Goal: Task Accomplishment & Management: Use online tool/utility

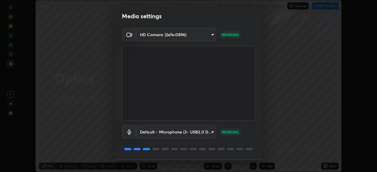
scroll to position [21, 0]
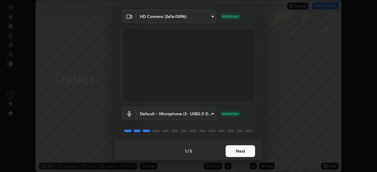
click at [240, 151] on button "Next" at bounding box center [240, 151] width 29 height 12
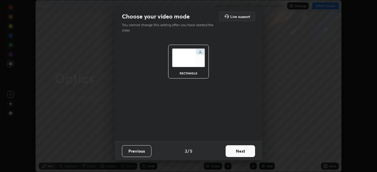
click at [238, 153] on button "Next" at bounding box center [240, 151] width 29 height 12
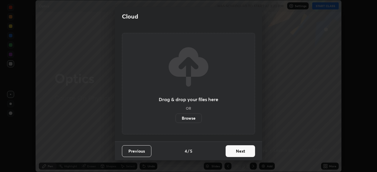
click at [237, 153] on button "Next" at bounding box center [240, 151] width 29 height 12
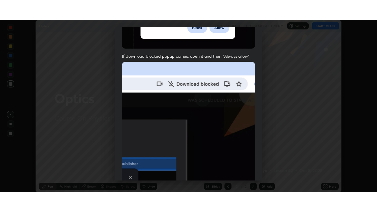
scroll to position [141, 0]
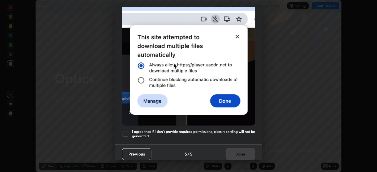
click at [128, 133] on div at bounding box center [125, 133] width 7 height 7
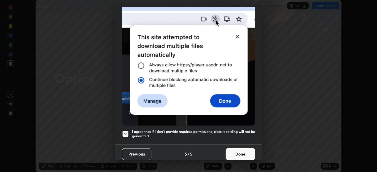
click at [233, 149] on button "Done" at bounding box center [240, 154] width 29 height 12
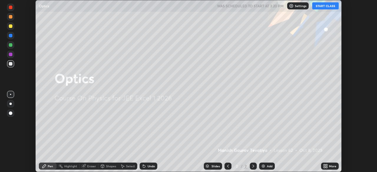
click at [326, 165] on icon at bounding box center [326, 165] width 1 height 1
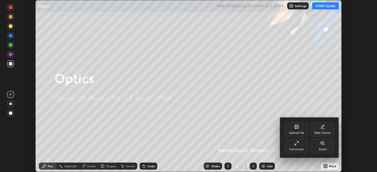
click at [298, 148] on div "Full screen" at bounding box center [296, 149] width 15 height 3
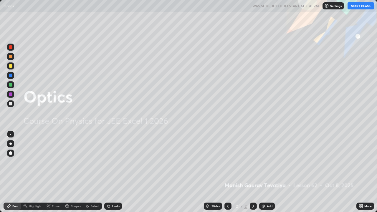
scroll to position [212, 377]
click at [358, 6] on button "START CLASS" at bounding box center [361, 5] width 27 height 7
click at [264, 172] on img at bounding box center [263, 206] width 5 height 5
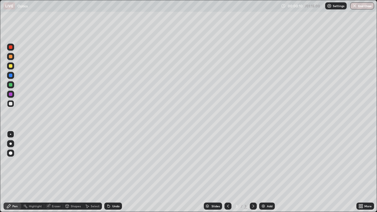
click at [13, 151] on div at bounding box center [10, 153] width 7 height 7
click at [115, 172] on div "Undo" at bounding box center [115, 206] width 7 height 3
click at [11, 67] on div at bounding box center [11, 66] width 4 height 4
click at [11, 47] on div at bounding box center [11, 47] width 4 height 4
click at [10, 95] on div at bounding box center [11, 94] width 4 height 4
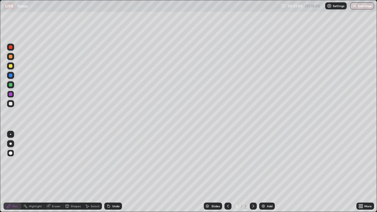
click at [9, 67] on div at bounding box center [11, 66] width 4 height 4
click at [11, 49] on div at bounding box center [10, 47] width 7 height 7
click at [11, 75] on div at bounding box center [11, 76] width 4 height 4
click at [110, 172] on div "Undo" at bounding box center [113, 206] width 18 height 7
click at [114, 172] on div "Undo" at bounding box center [113, 206] width 18 height 7
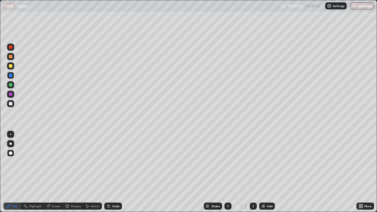
click at [115, 172] on div "Undo" at bounding box center [113, 206] width 18 height 7
click at [11, 105] on div at bounding box center [11, 104] width 4 height 4
click at [111, 172] on div "Undo" at bounding box center [113, 206] width 18 height 7
click at [112, 172] on div "Undo" at bounding box center [113, 206] width 18 height 7
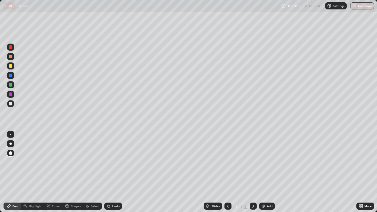
click at [114, 172] on div "Undo" at bounding box center [113, 206] width 18 height 7
click at [113, 172] on div "Undo" at bounding box center [115, 206] width 7 height 3
click at [114, 172] on div "Undo" at bounding box center [115, 206] width 7 height 3
click at [115, 172] on div "Undo" at bounding box center [113, 206] width 18 height 7
click at [114, 172] on div "Undo" at bounding box center [113, 206] width 18 height 7
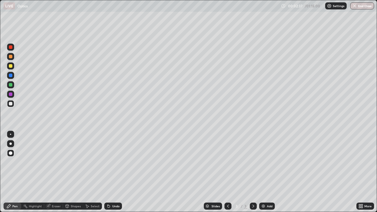
click at [114, 172] on div "Undo" at bounding box center [113, 206] width 18 height 7
click at [113, 172] on div "Undo" at bounding box center [113, 206] width 18 height 7
click at [114, 172] on div "Undo" at bounding box center [113, 206] width 18 height 7
click at [11, 66] on div at bounding box center [11, 66] width 4 height 4
click at [10, 104] on div at bounding box center [11, 104] width 4 height 4
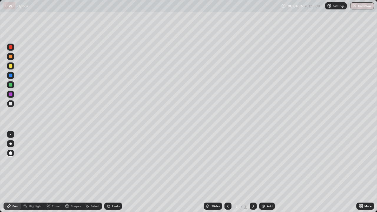
click at [118, 172] on div "Undo" at bounding box center [115, 206] width 7 height 3
click at [13, 67] on div at bounding box center [10, 65] width 7 height 7
click at [10, 76] on div at bounding box center [11, 76] width 4 height 4
click at [11, 85] on div at bounding box center [11, 85] width 4 height 4
click at [11, 47] on div at bounding box center [11, 47] width 4 height 4
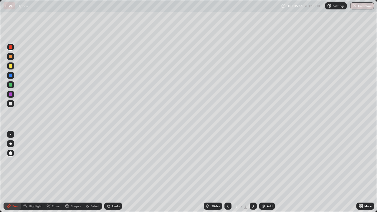
click at [13, 103] on div at bounding box center [10, 103] width 7 height 7
click at [11, 75] on div at bounding box center [11, 76] width 4 height 4
click at [225, 11] on div "LIVE Optics" at bounding box center [141, 6] width 275 height 12
click at [10, 83] on div at bounding box center [11, 85] width 4 height 4
click at [118, 172] on div "Undo" at bounding box center [115, 206] width 7 height 3
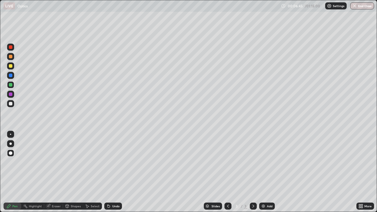
click at [117, 172] on div "Undo" at bounding box center [115, 206] width 7 height 3
click at [116, 172] on div "Undo" at bounding box center [115, 206] width 7 height 3
click at [10, 66] on div at bounding box center [11, 66] width 4 height 4
click at [269, 172] on div "Add" at bounding box center [270, 206] width 6 height 3
click at [11, 47] on div at bounding box center [11, 47] width 4 height 4
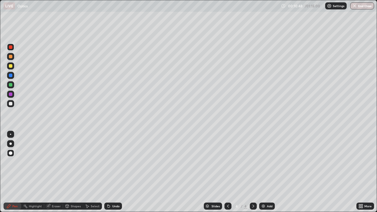
click at [11, 85] on div at bounding box center [11, 85] width 4 height 4
click at [230, 172] on div at bounding box center [227, 206] width 7 height 7
click at [253, 172] on icon at bounding box center [253, 206] width 5 height 5
click at [265, 172] on div "Add" at bounding box center [267, 206] width 16 height 7
click at [11, 104] on div at bounding box center [11, 104] width 4 height 4
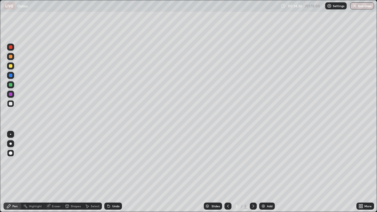
click at [11, 67] on div at bounding box center [11, 66] width 4 height 4
click at [11, 47] on div at bounding box center [11, 47] width 4 height 4
click at [11, 76] on div at bounding box center [11, 76] width 4 height 4
click at [11, 57] on div at bounding box center [11, 57] width 4 height 4
click at [10, 104] on div at bounding box center [11, 104] width 4 height 4
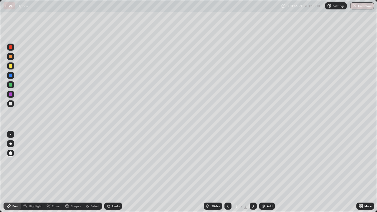
click at [11, 66] on div at bounding box center [11, 66] width 4 height 4
click at [14, 105] on div at bounding box center [10, 103] width 7 height 7
click at [113, 172] on div "Undo" at bounding box center [115, 206] width 7 height 3
click at [13, 56] on div at bounding box center [10, 56] width 7 height 7
click at [12, 103] on div at bounding box center [11, 104] width 4 height 4
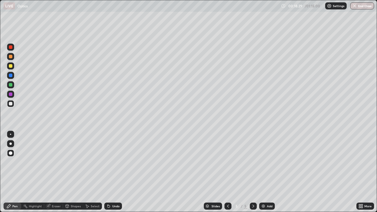
click at [115, 172] on div "Undo" at bounding box center [115, 206] width 7 height 3
click at [117, 172] on div "Undo" at bounding box center [113, 206] width 18 height 7
click at [11, 67] on div at bounding box center [11, 66] width 4 height 4
click at [11, 47] on div at bounding box center [11, 47] width 4 height 4
click at [11, 85] on div at bounding box center [11, 85] width 4 height 4
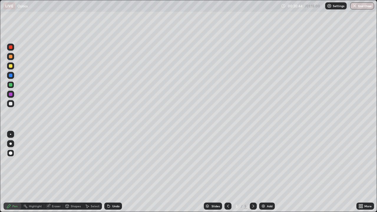
click at [60, 172] on div "Eraser" at bounding box center [53, 206] width 19 height 7
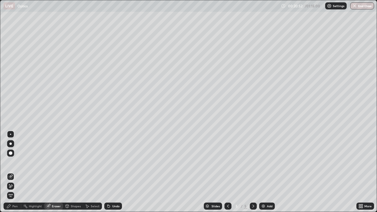
click at [16, 172] on div "Pen" at bounding box center [14, 206] width 5 height 3
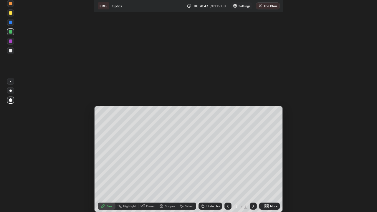
scroll to position [29240, 29075]
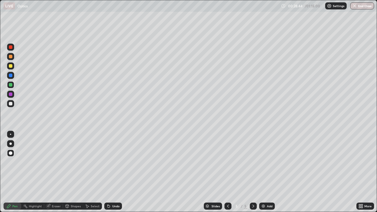
click at [113, 172] on div "Undo" at bounding box center [113, 206] width 18 height 7
click at [114, 172] on div "Undo" at bounding box center [115, 206] width 7 height 3
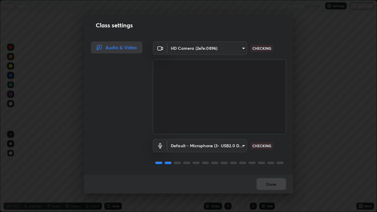
scroll to position [1, 0]
click at [273, 172] on button "Done" at bounding box center [271, 184] width 29 height 12
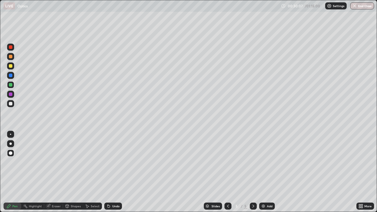
click at [117, 172] on div "Undo" at bounding box center [115, 206] width 7 height 3
click at [267, 172] on div "Add" at bounding box center [270, 206] width 6 height 3
click at [10, 56] on div at bounding box center [11, 57] width 4 height 4
click at [12, 103] on div at bounding box center [11, 104] width 4 height 4
click at [110, 172] on div "Undo" at bounding box center [113, 206] width 18 height 7
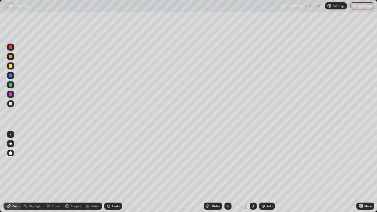
click at [9, 67] on div at bounding box center [11, 66] width 4 height 4
click at [10, 67] on div at bounding box center [11, 66] width 4 height 4
click at [112, 172] on div "Undo" at bounding box center [113, 206] width 18 height 7
click at [113, 172] on div "Undo" at bounding box center [115, 206] width 7 height 3
click at [48, 172] on icon at bounding box center [48, 206] width 4 height 4
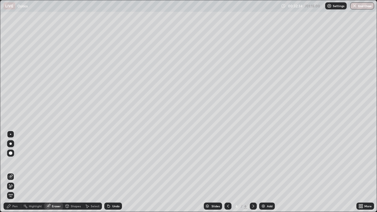
click at [14, 172] on div "Pen" at bounding box center [14, 206] width 5 height 3
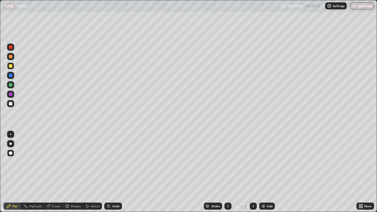
click at [116, 172] on div "Undo" at bounding box center [115, 206] width 7 height 3
click at [11, 87] on div at bounding box center [10, 84] width 7 height 7
click at [115, 172] on div "Undo" at bounding box center [115, 206] width 7 height 3
click at [115, 172] on div "Undo" at bounding box center [113, 206] width 18 height 7
click at [114, 172] on div "Undo" at bounding box center [115, 206] width 7 height 3
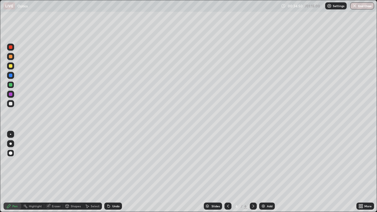
click at [113, 172] on div "Undo" at bounding box center [115, 206] width 7 height 3
click at [14, 48] on div at bounding box center [10, 47] width 7 height 7
click at [11, 75] on div at bounding box center [11, 76] width 4 height 4
click at [111, 172] on div "Undo" at bounding box center [113, 206] width 18 height 7
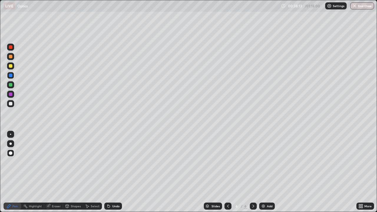
click at [11, 105] on div at bounding box center [11, 104] width 4 height 4
click at [11, 76] on div at bounding box center [11, 76] width 4 height 4
click at [12, 85] on div at bounding box center [11, 85] width 4 height 4
click at [11, 47] on div at bounding box center [11, 47] width 4 height 4
click at [267, 172] on div "Add" at bounding box center [270, 206] width 6 height 3
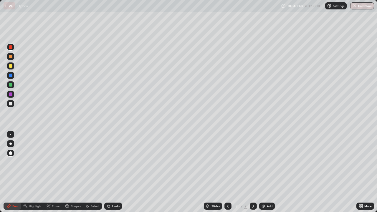
click at [11, 104] on div at bounding box center [11, 104] width 4 height 4
click at [113, 172] on div "Undo" at bounding box center [115, 206] width 7 height 3
click at [227, 172] on icon at bounding box center [228, 206] width 2 height 3
click at [253, 172] on icon at bounding box center [253, 206] width 5 height 5
click at [230, 172] on div at bounding box center [227, 206] width 7 height 12
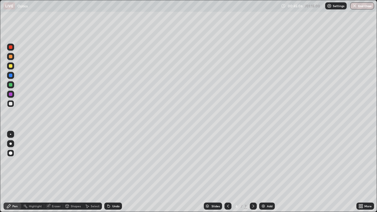
click at [11, 95] on div at bounding box center [11, 94] width 4 height 4
click at [10, 50] on div at bounding box center [10, 47] width 7 height 7
click at [108, 172] on icon at bounding box center [108, 205] width 1 height 1
click at [253, 172] on icon at bounding box center [253, 206] width 5 height 5
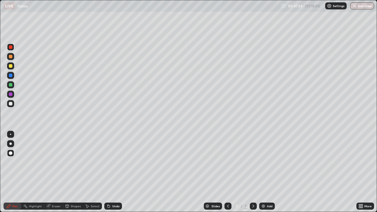
click at [117, 172] on div "Undo" at bounding box center [115, 206] width 7 height 3
click at [228, 172] on icon at bounding box center [228, 206] width 5 height 5
click at [8, 106] on div at bounding box center [10, 103] width 7 height 7
click at [253, 172] on icon at bounding box center [253, 206] width 2 height 3
click at [253, 172] on icon at bounding box center [253, 206] width 5 height 5
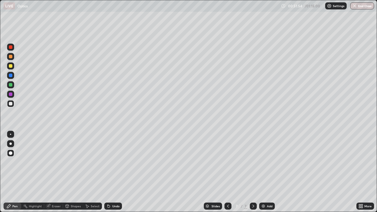
click at [264, 172] on img at bounding box center [263, 206] width 5 height 5
click at [11, 47] on div at bounding box center [11, 47] width 4 height 4
click at [112, 172] on div "Undo" at bounding box center [115, 206] width 7 height 3
click at [113, 172] on div "Undo" at bounding box center [113, 206] width 18 height 7
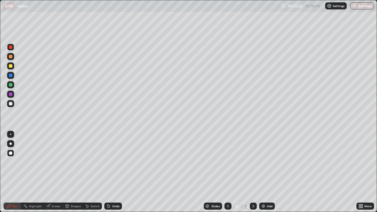
click at [112, 172] on div "Undo" at bounding box center [113, 206] width 18 height 7
click at [13, 85] on div at bounding box center [10, 84] width 7 height 7
click at [225, 172] on div at bounding box center [227, 206] width 7 height 7
click at [253, 172] on icon at bounding box center [253, 206] width 5 height 5
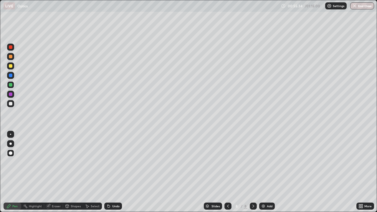
click at [227, 172] on icon at bounding box center [228, 206] width 5 height 5
click at [253, 172] on icon at bounding box center [253, 206] width 5 height 5
click at [12, 65] on div at bounding box center [11, 66] width 4 height 4
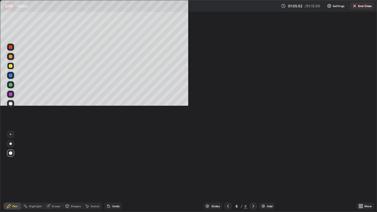
scroll to position [29240, 29075]
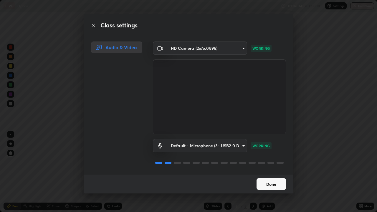
click at [277, 172] on button "Done" at bounding box center [271, 184] width 29 height 12
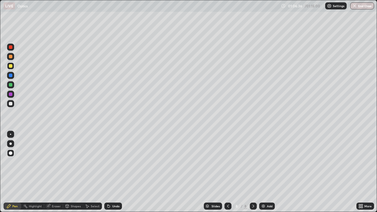
click at [363, 6] on button "End Class" at bounding box center [362, 5] width 24 height 7
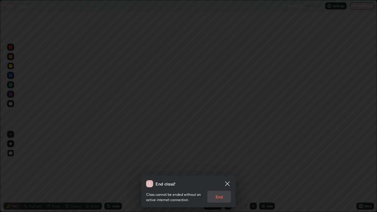
click at [219, 172] on div "Class cannot be ended without an active internet connection. End" at bounding box center [188, 194] width 85 height 15
click at [221, 172] on div "Class cannot be ended without an active internet connection. End" at bounding box center [188, 194] width 85 height 15
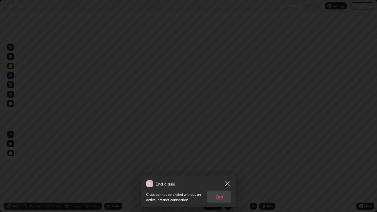
click at [221, 172] on div "Class cannot be ended without an active internet connection. End" at bounding box center [188, 194] width 85 height 15
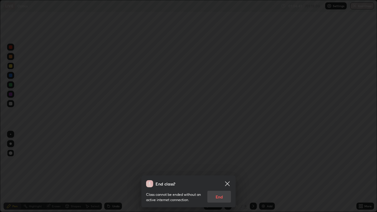
click at [231, 172] on icon at bounding box center [227, 183] width 7 height 7
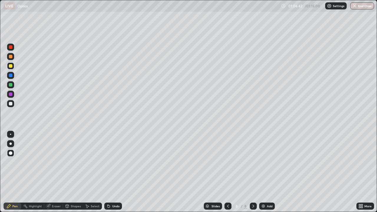
click at [363, 8] on button "End Class" at bounding box center [362, 5] width 24 height 7
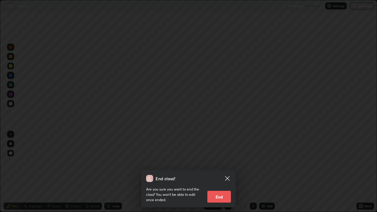
click at [224, 172] on button "End" at bounding box center [219, 197] width 24 height 12
